Goal: Information Seeking & Learning: Find specific fact

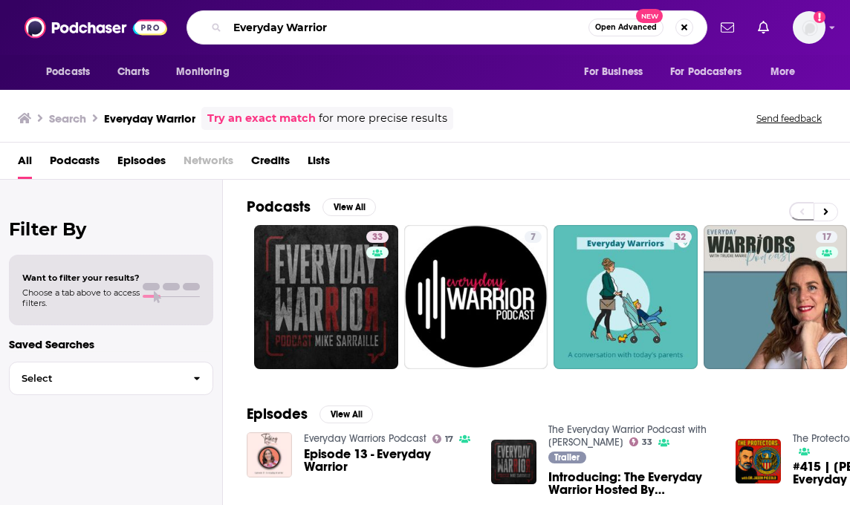
click at [299, 38] on input "Everyday Warrior" at bounding box center [407, 28] width 361 height 24
drag, startPoint x: 348, startPoint y: 30, endPoint x: 170, endPoint y: 22, distance: 178.6
click at [170, 22] on div "Podcasts Charts Monitoring Everyday Warrior Open Advanced New For Business For …" at bounding box center [425, 27] width 850 height 55
paste input "Nice Talk"
type input "Nice Talk"
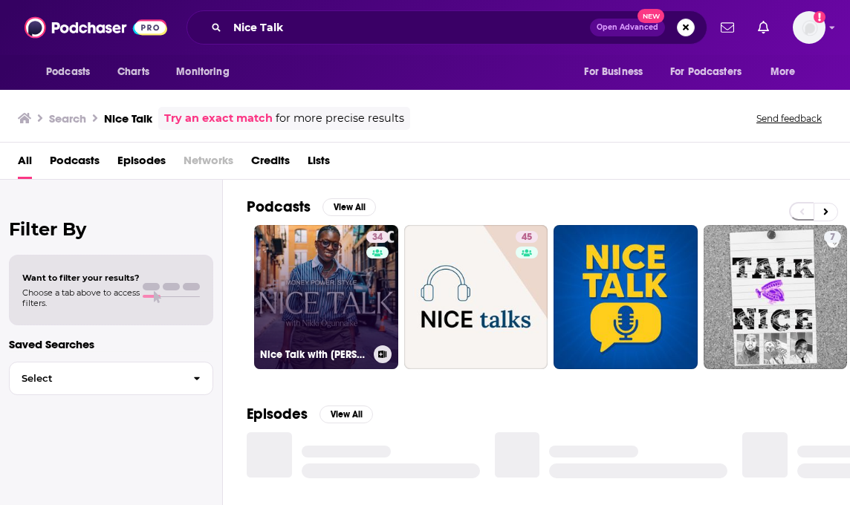
click at [320, 305] on link "34 Nice Talk with [PERSON_NAME]" at bounding box center [326, 297] width 144 height 144
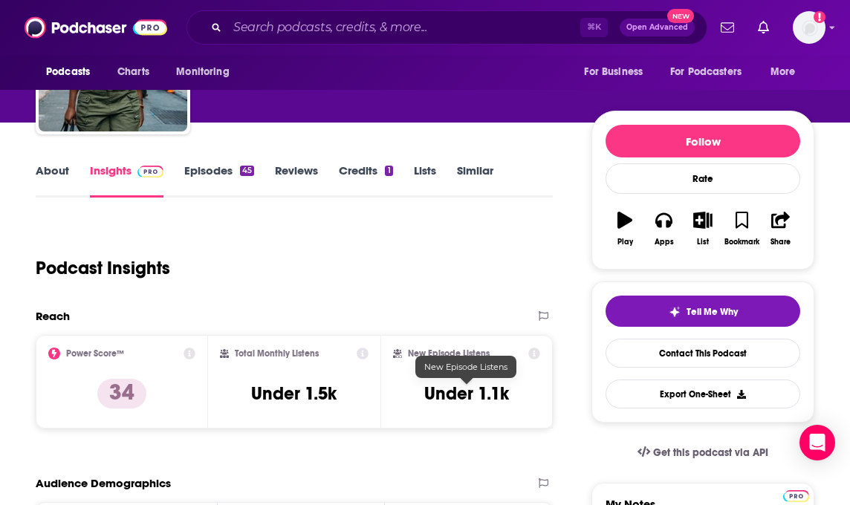
scroll to position [296, 0]
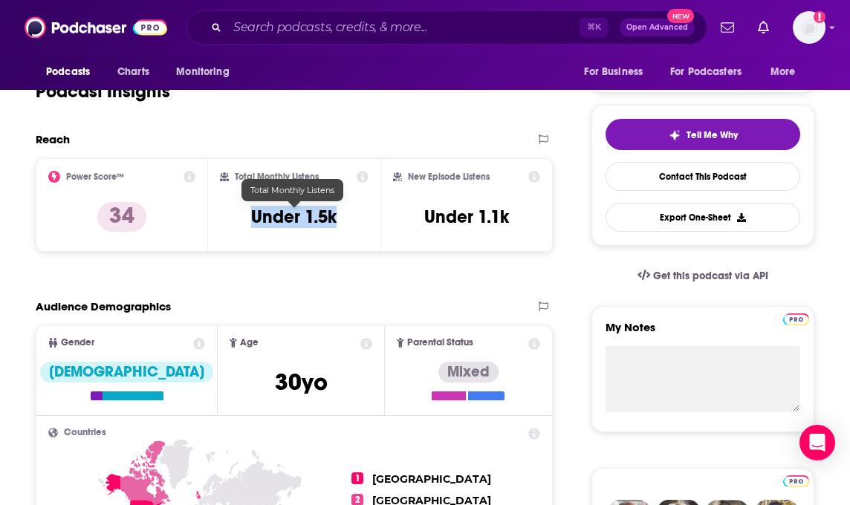
drag, startPoint x: 358, startPoint y: 221, endPoint x: 246, endPoint y: 221, distance: 112.2
click at [246, 221] on div "Total Monthly Listens Under 1.5k" at bounding box center [294, 205] width 149 height 68
copy h3 "Under 1.5k"
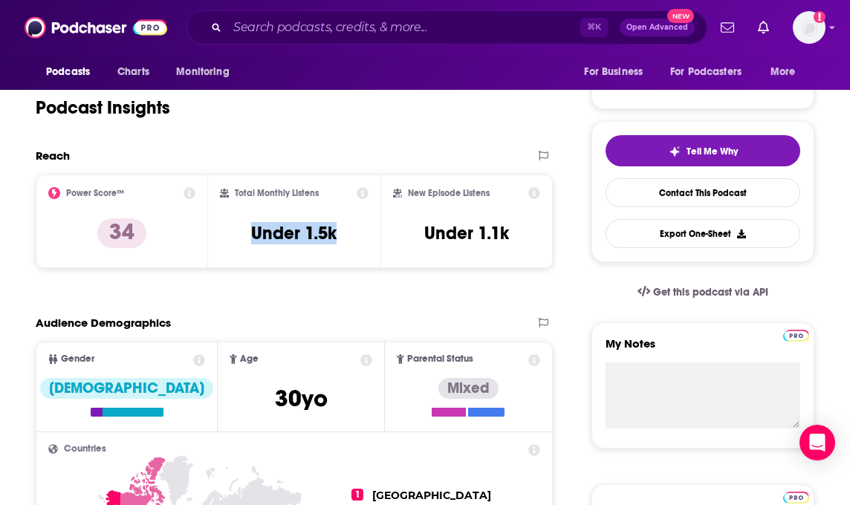
scroll to position [0, 0]
